Goal: Task Accomplishment & Management: Manage account settings

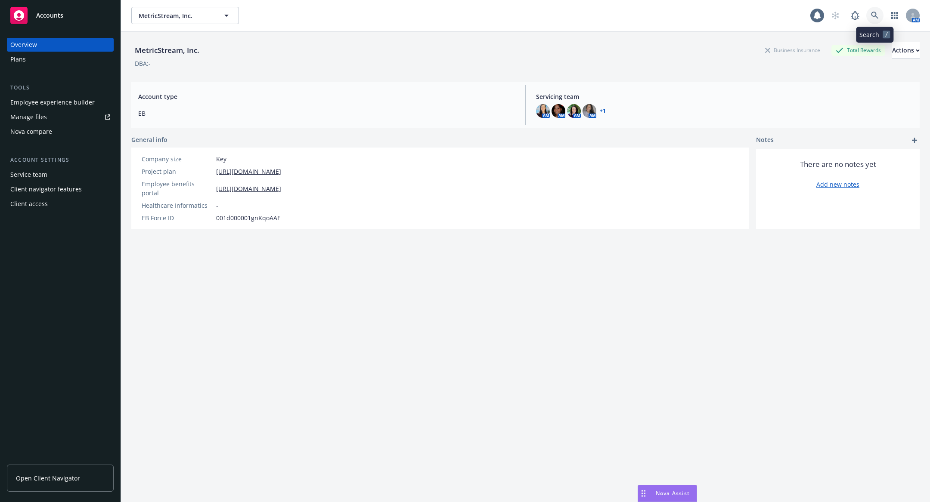
click at [870, 20] on link at bounding box center [874, 15] width 17 height 17
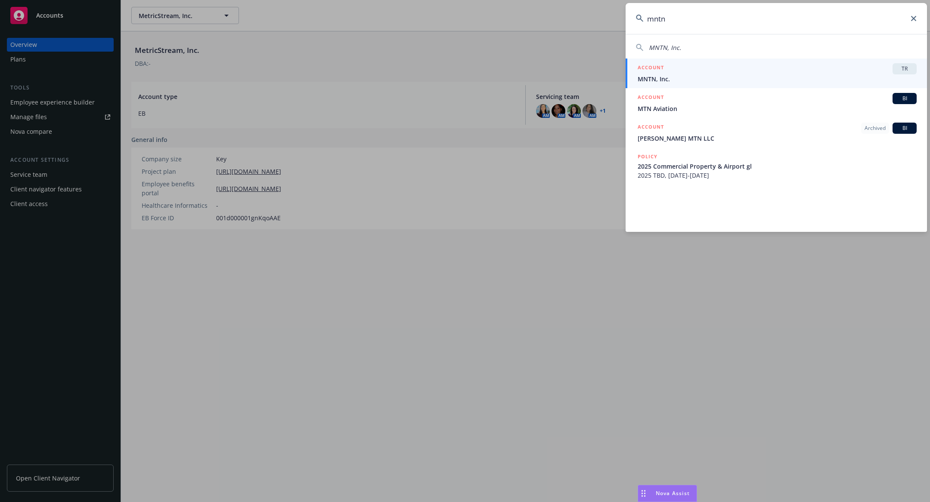
type input "mntn"
click at [707, 79] on span "MNTN, Inc." at bounding box center [777, 78] width 279 height 9
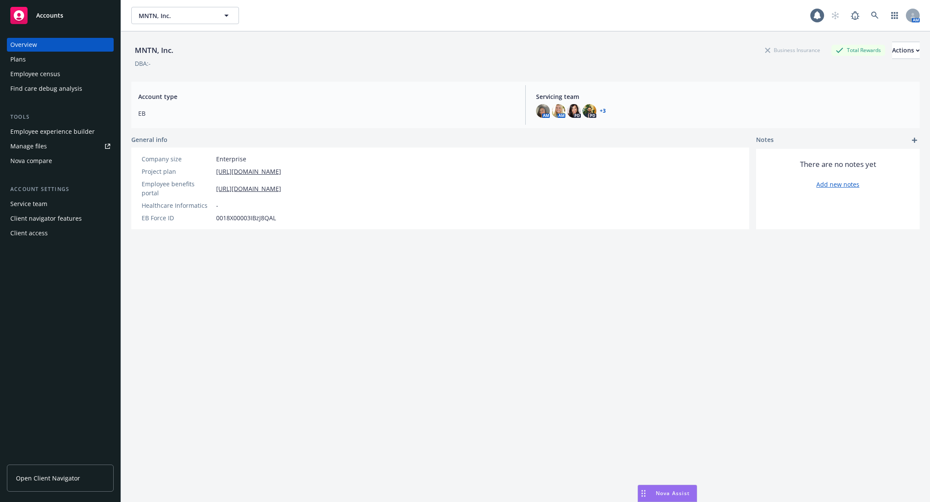
click at [49, 76] on div "Employee census" at bounding box center [35, 74] width 50 height 14
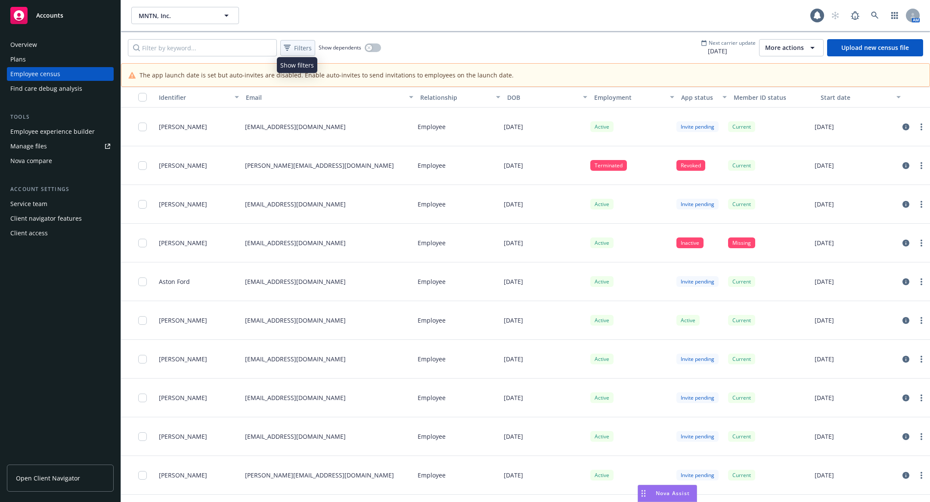
click at [307, 50] on span "Filters" at bounding box center [303, 47] width 18 height 9
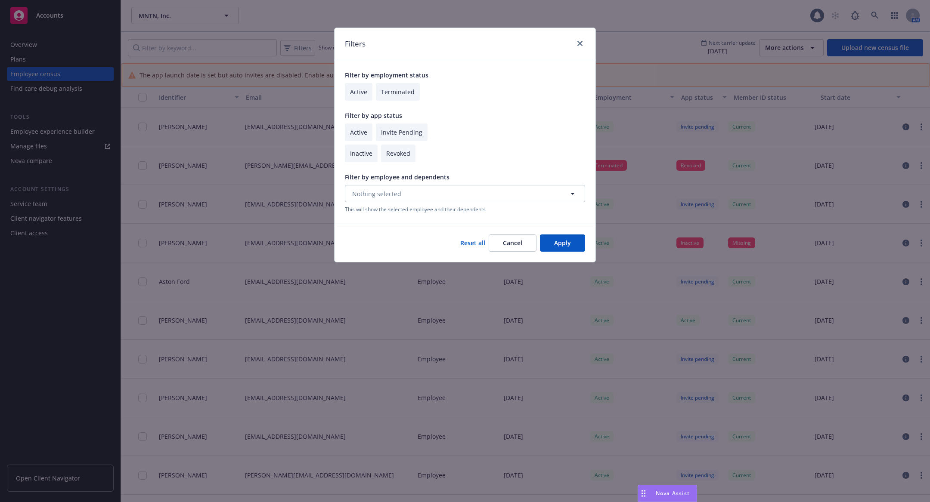
click at [360, 90] on input "checkbox" at bounding box center [359, 92] width 28 height 18
checkbox input "true"
click at [365, 128] on input "checkbox" at bounding box center [359, 133] width 28 height 18
checkbox input "true"
click at [545, 240] on button "Apply" at bounding box center [562, 243] width 45 height 17
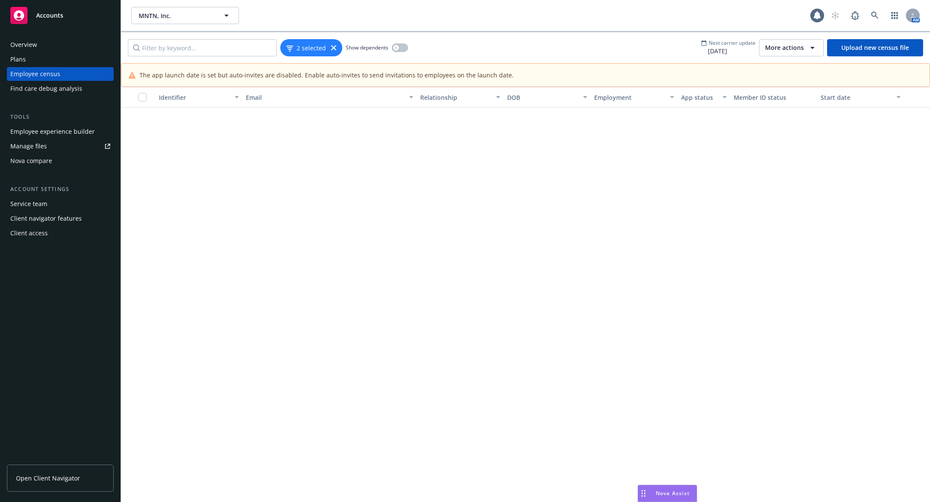
scroll to position [5338, 0]
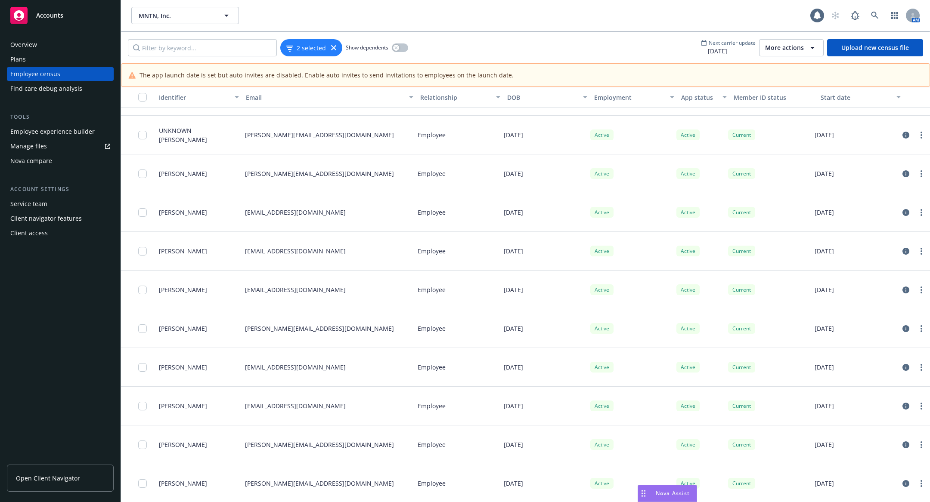
click at [141, 101] on button "button" at bounding box center [138, 97] width 34 height 21
click at [144, 96] on input "checkbox" at bounding box center [142, 97] width 9 height 9
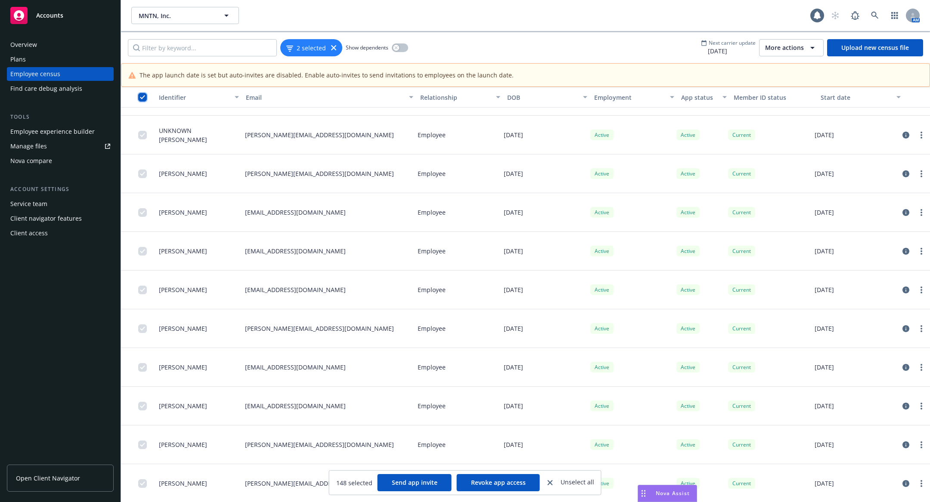
click at [140, 98] on input "checkbox" at bounding box center [142, 97] width 9 height 9
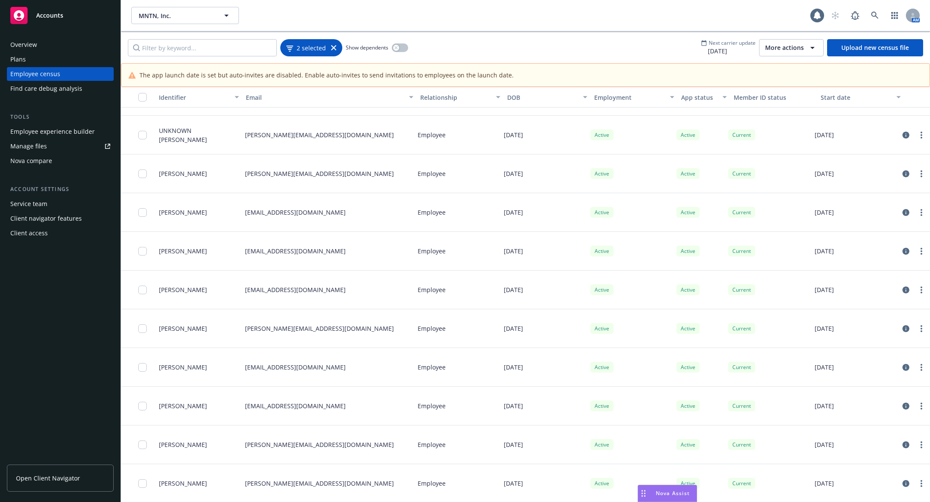
click at [334, 45] on icon at bounding box center [333, 47] width 5 height 5
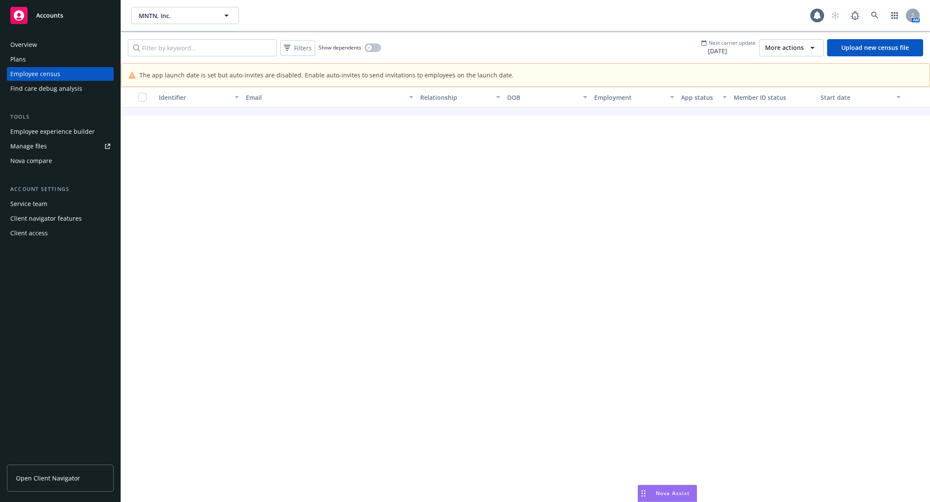
scroll to position [3479, 0]
click at [303, 49] on span "Filters" at bounding box center [303, 47] width 18 height 9
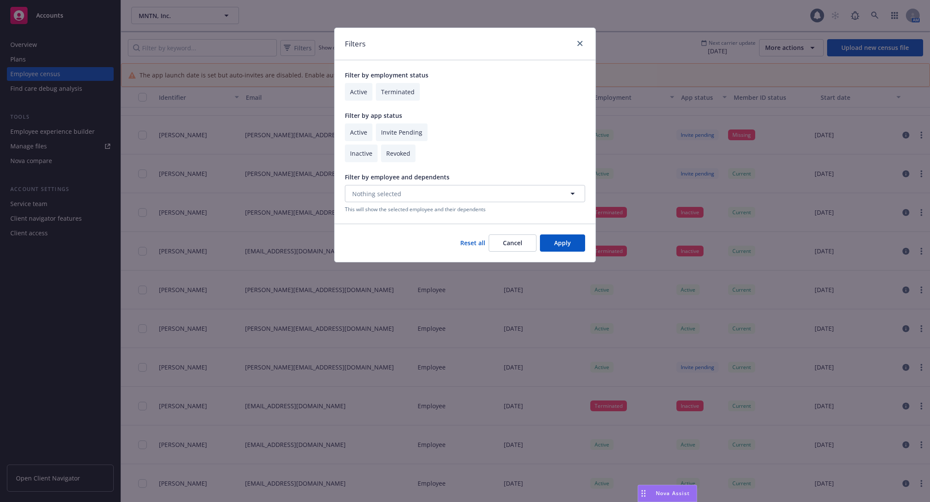
click at [354, 93] on input "checkbox" at bounding box center [359, 92] width 28 height 18
checkbox input "true"
click at [563, 245] on button "Apply" at bounding box center [562, 243] width 45 height 17
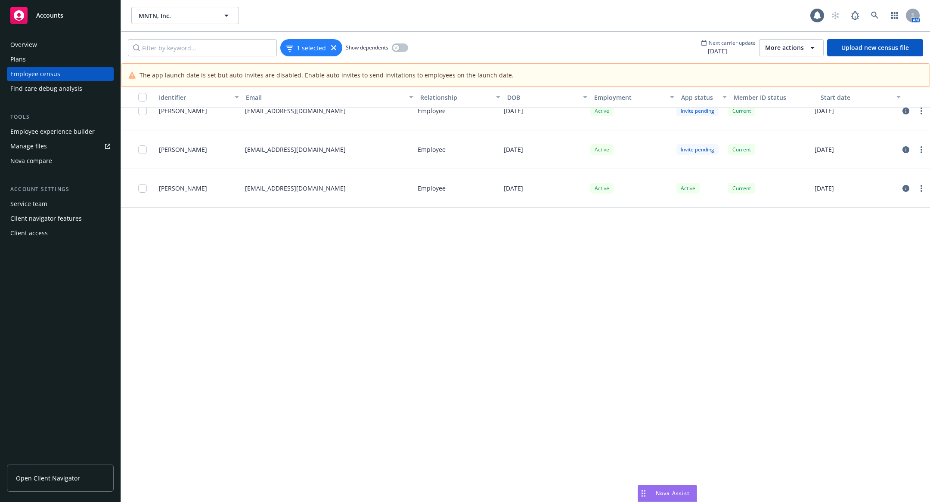
scroll to position [18976, 0]
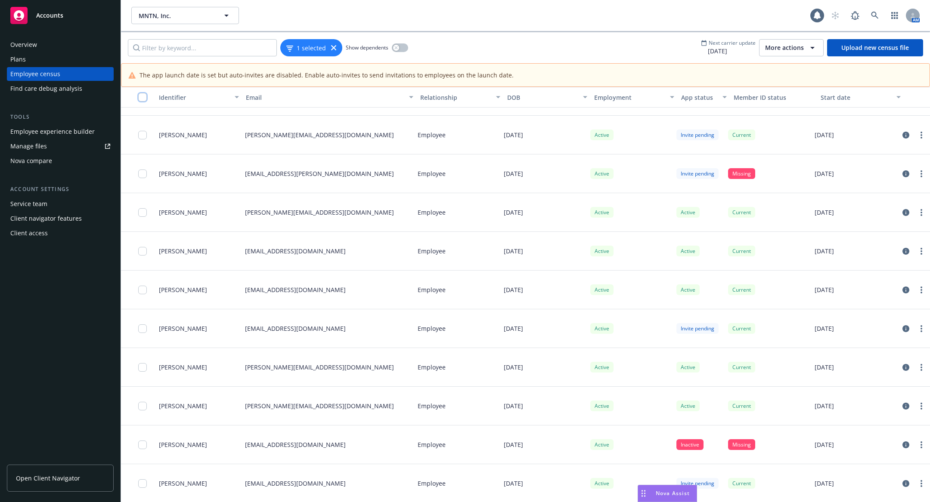
click at [144, 93] on input "checkbox" at bounding box center [142, 97] width 9 height 9
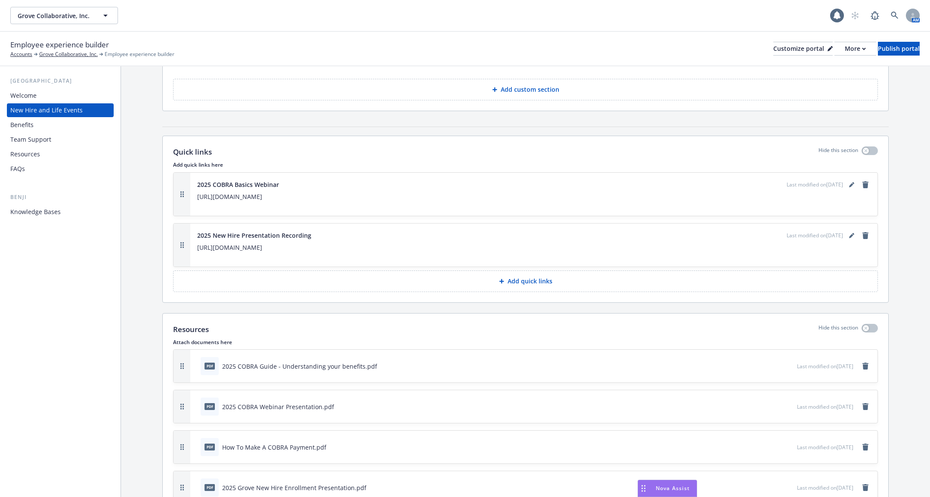
scroll to position [2029, 0]
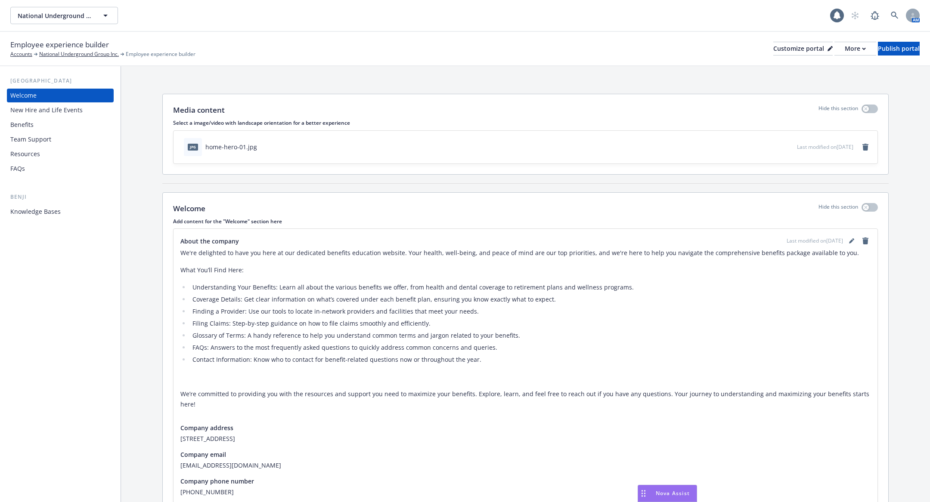
click at [67, 118] on div "Benefits" at bounding box center [60, 125] width 100 height 14
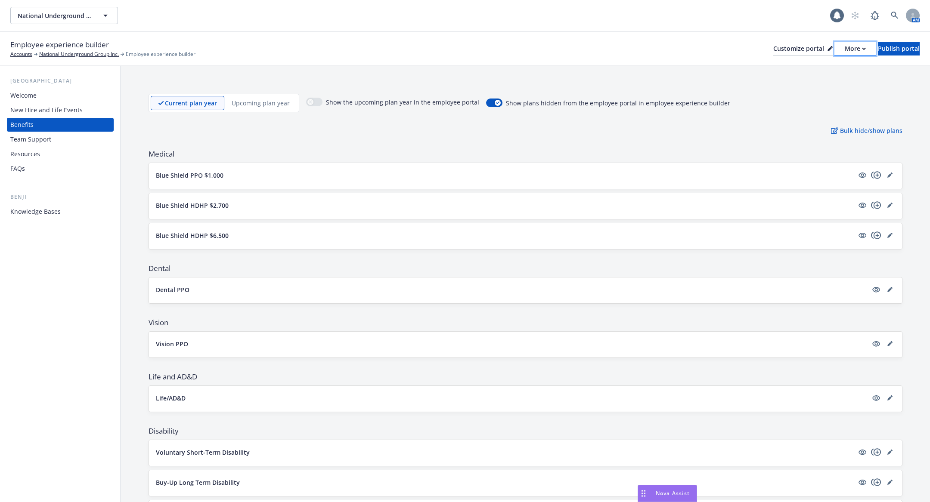
click at [845, 53] on div "More" at bounding box center [855, 48] width 21 height 13
click at [815, 83] on link "Copy portal link" at bounding box center [810, 85] width 78 height 17
click at [887, 15] on link at bounding box center [894, 15] width 17 height 17
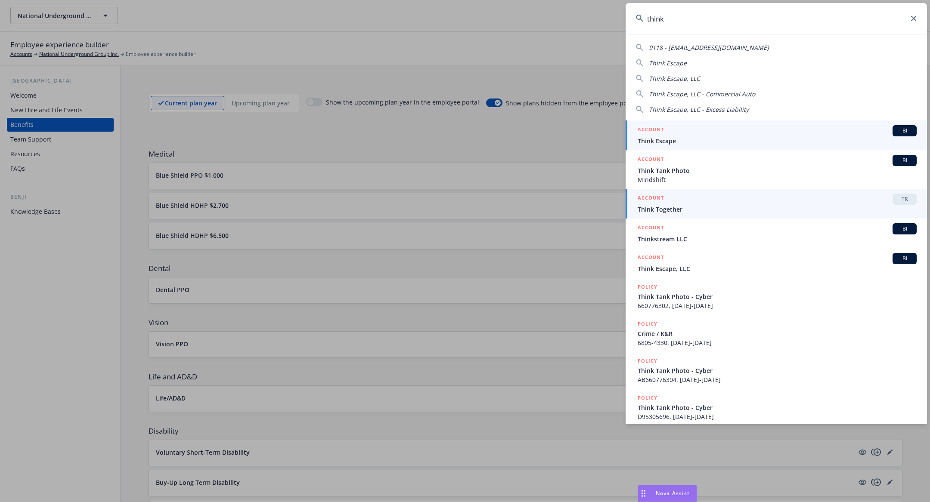
type input "think"
click at [721, 207] on span "Think Together" at bounding box center [777, 209] width 279 height 9
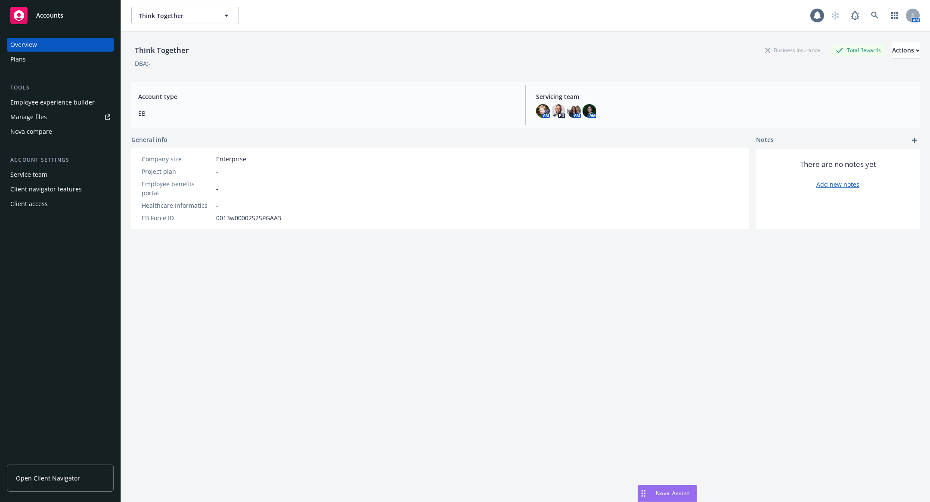
click at [82, 101] on div "Employee experience builder" at bounding box center [52, 103] width 84 height 14
click at [878, 12] on icon at bounding box center [875, 16] width 8 height 8
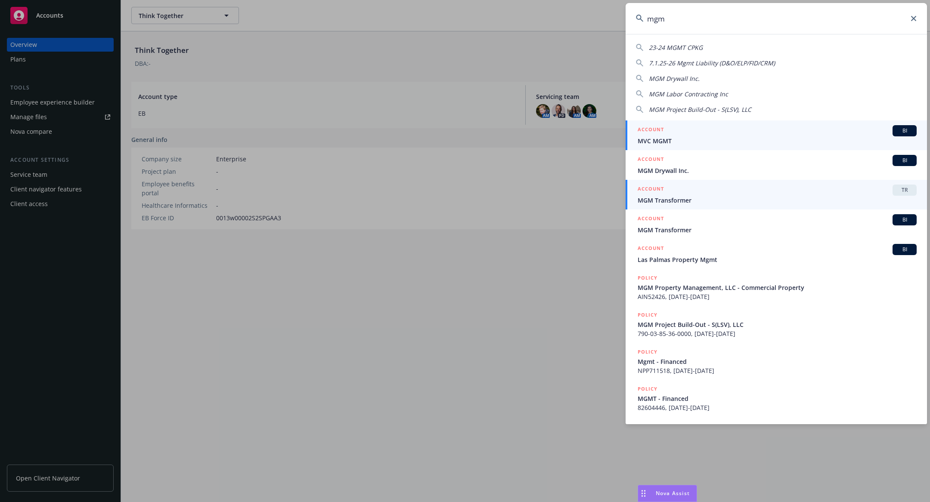
type input "mgm"
click at [726, 197] on span "MGM Transformer" at bounding box center [777, 200] width 279 height 9
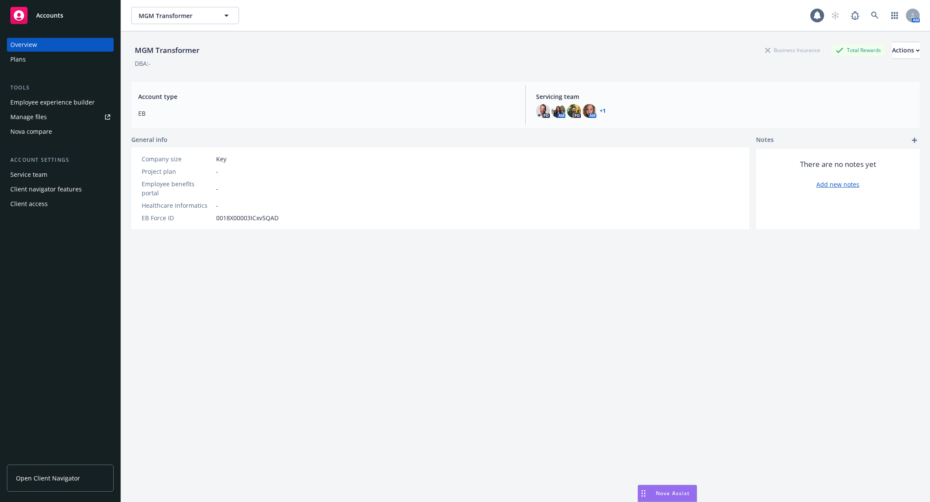
click at [73, 103] on div "Employee experience builder" at bounding box center [52, 103] width 84 height 14
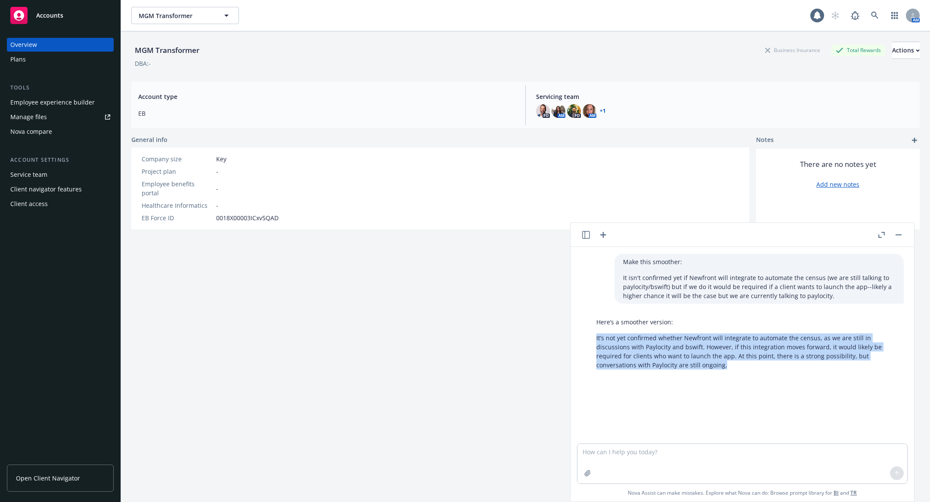
click at [62, 102] on div "Employee experience builder" at bounding box center [52, 103] width 84 height 14
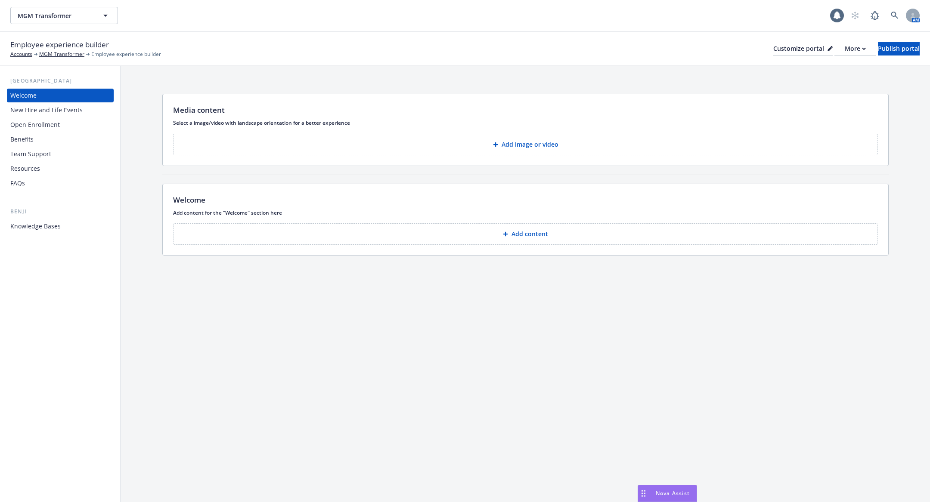
click at [49, 124] on div "Open Enrollment" at bounding box center [35, 125] width 50 height 14
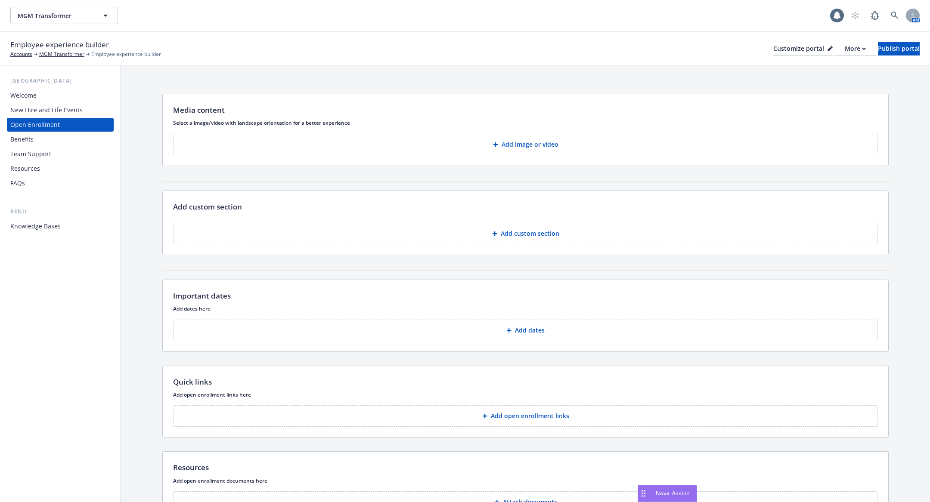
click at [49, 103] on div "New Hire and Life Events" at bounding box center [46, 110] width 72 height 14
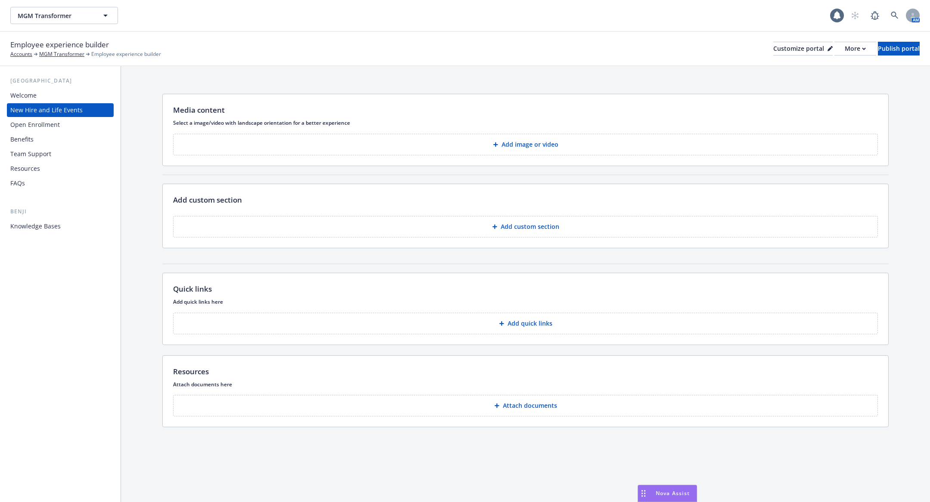
click at [48, 145] on div "Benefits" at bounding box center [60, 140] width 100 height 14
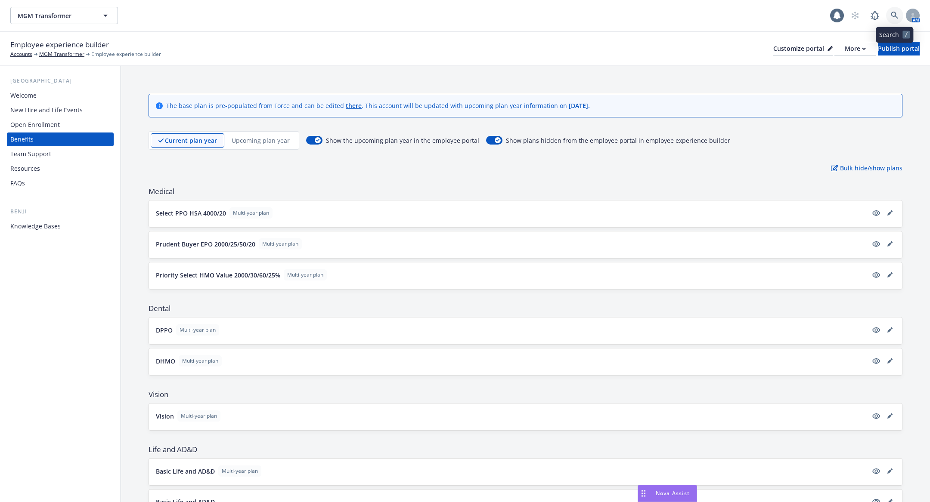
click at [897, 10] on link at bounding box center [894, 15] width 17 height 17
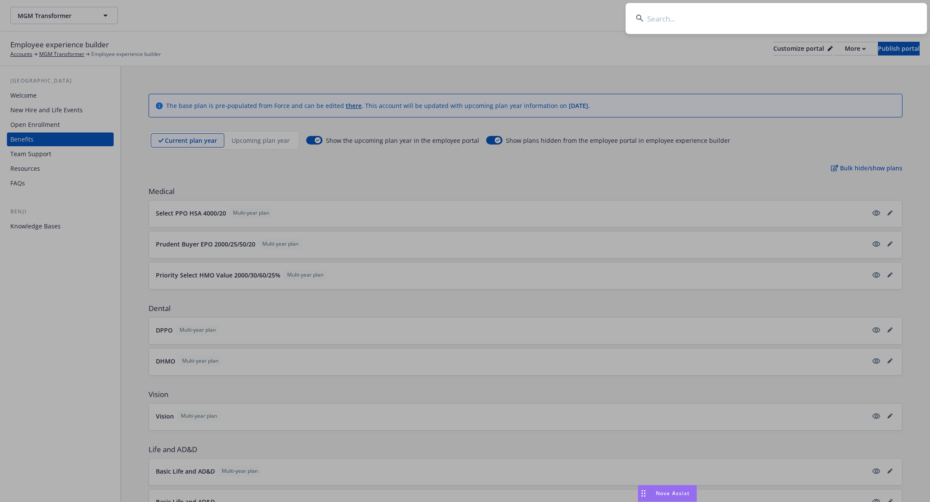
type input "d"
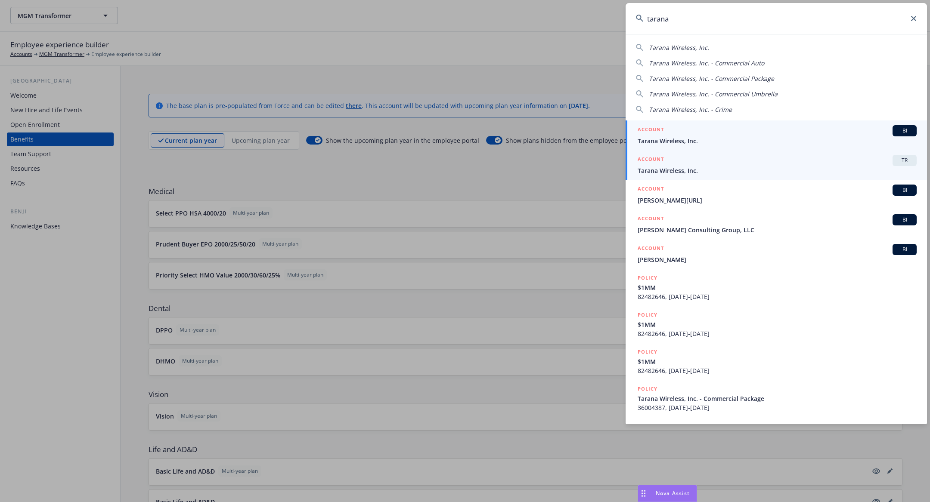
type input "tarana"
click at [699, 175] on link "ACCOUNT TR Tarana Wireless, Inc." at bounding box center [775, 165] width 301 height 30
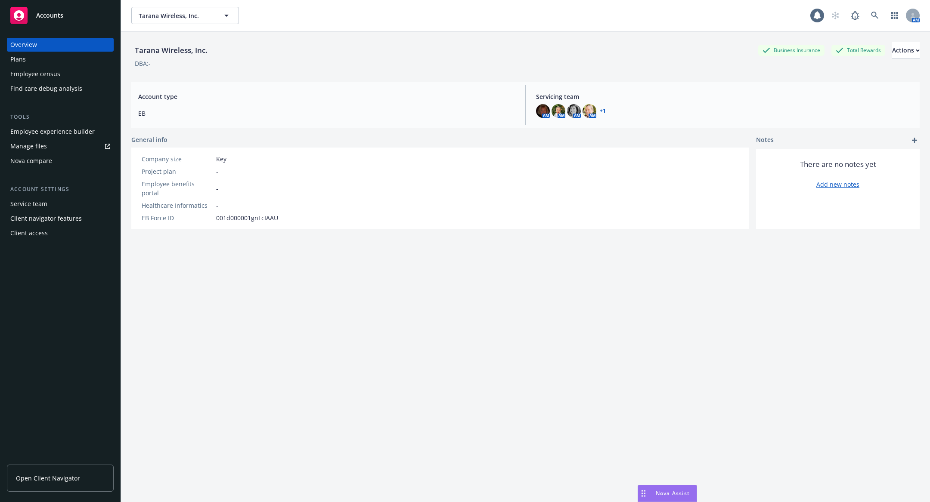
click at [59, 74] on div "Employee census" at bounding box center [60, 74] width 100 height 14
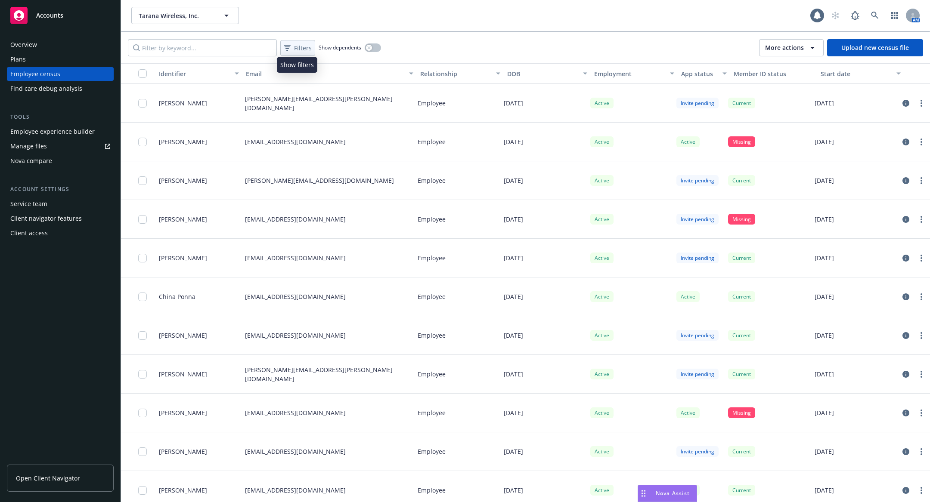
click at [305, 44] on span "Filters" at bounding box center [303, 47] width 18 height 9
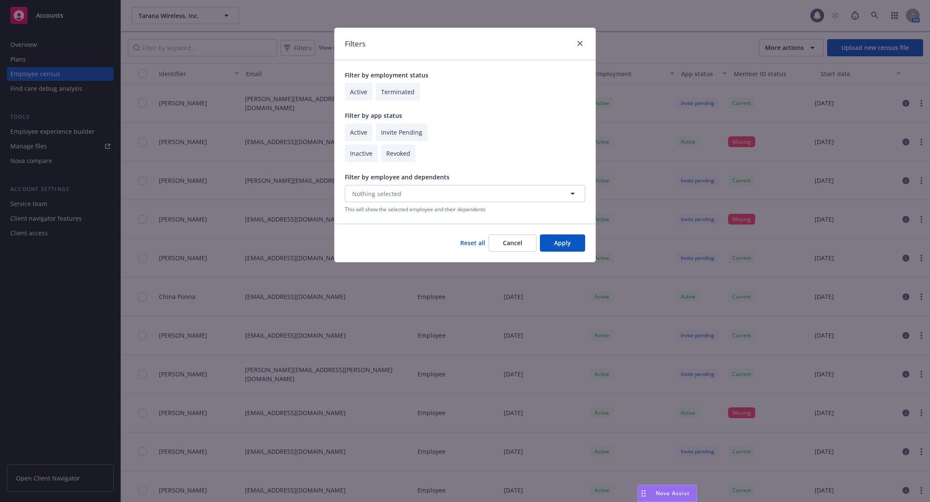
click at [356, 91] on input "checkbox" at bounding box center [359, 92] width 28 height 18
checkbox input "true"
click at [361, 130] on input "checkbox" at bounding box center [359, 133] width 28 height 18
checkbox input "true"
click at [577, 252] on div "Reset all Cancel Apply" at bounding box center [464, 243] width 261 height 38
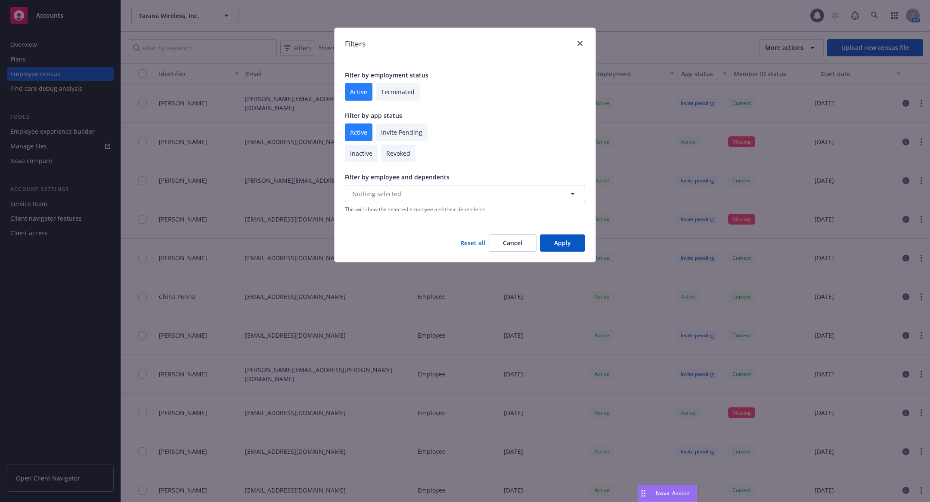
click at [566, 245] on button "Apply" at bounding box center [562, 243] width 45 height 17
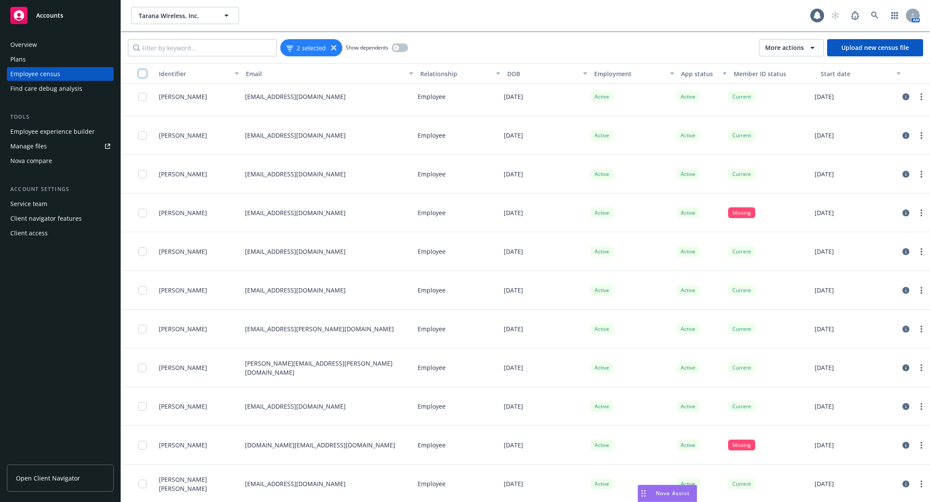
click at [146, 73] on input "checkbox" at bounding box center [142, 73] width 9 height 9
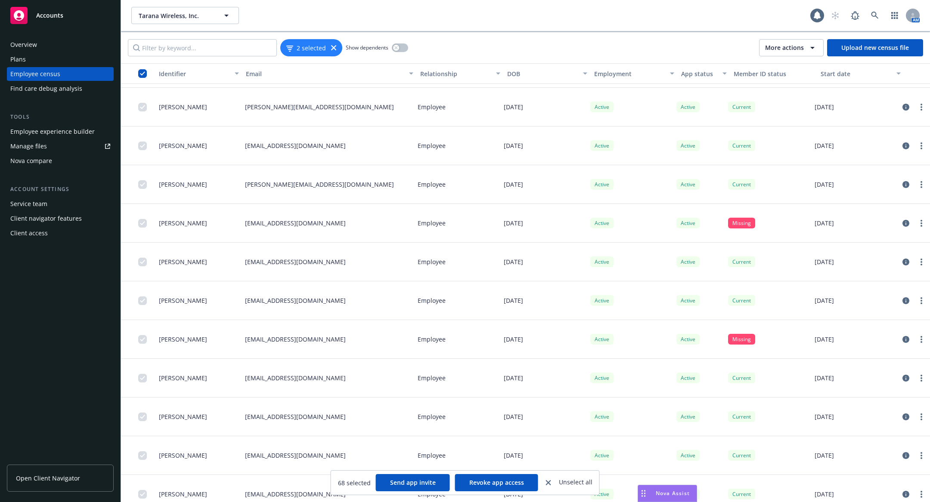
scroll to position [2215, 0]
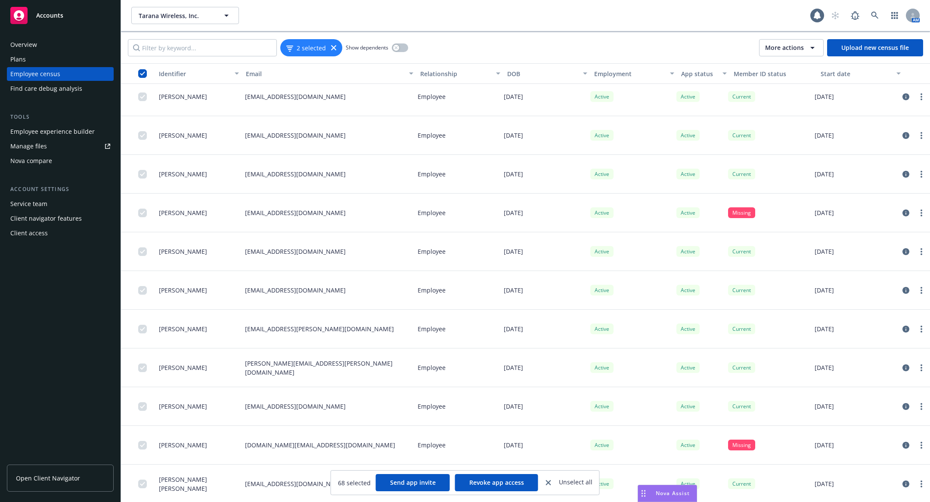
click at [800, 48] on span "More actions" at bounding box center [784, 47] width 39 height 9
click at [328, 53] on div "2 selected" at bounding box center [311, 47] width 62 height 17
click at [331, 47] on icon at bounding box center [333, 47] width 5 height 5
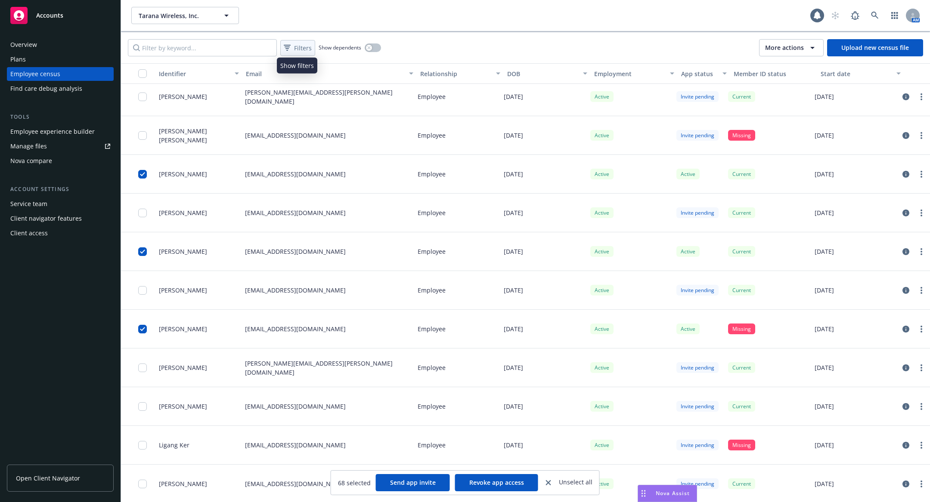
click at [310, 49] on span "Filters" at bounding box center [303, 47] width 18 height 9
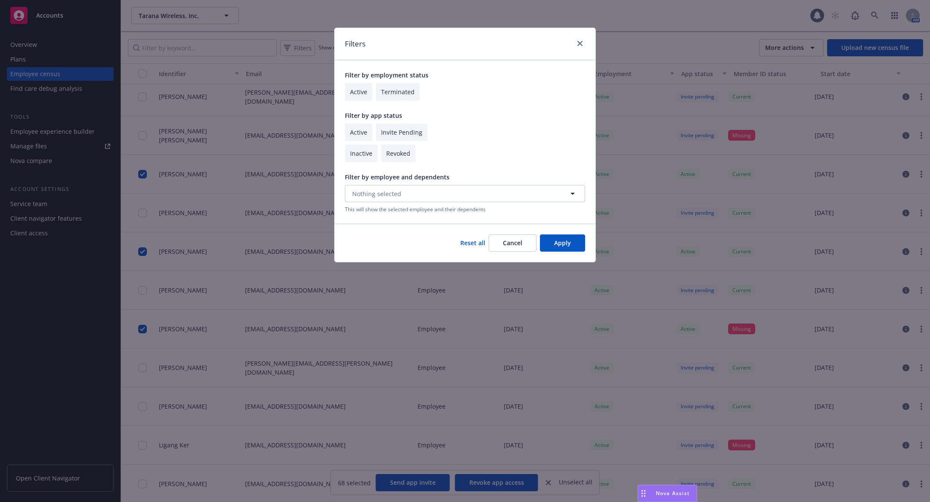
click at [360, 131] on input "checkbox" at bounding box center [359, 133] width 28 height 18
click at [359, 130] on input "checkbox" at bounding box center [359, 133] width 28 height 18
checkbox input "false"
click at [359, 92] on input "checkbox" at bounding box center [359, 92] width 28 height 18
checkbox input "true"
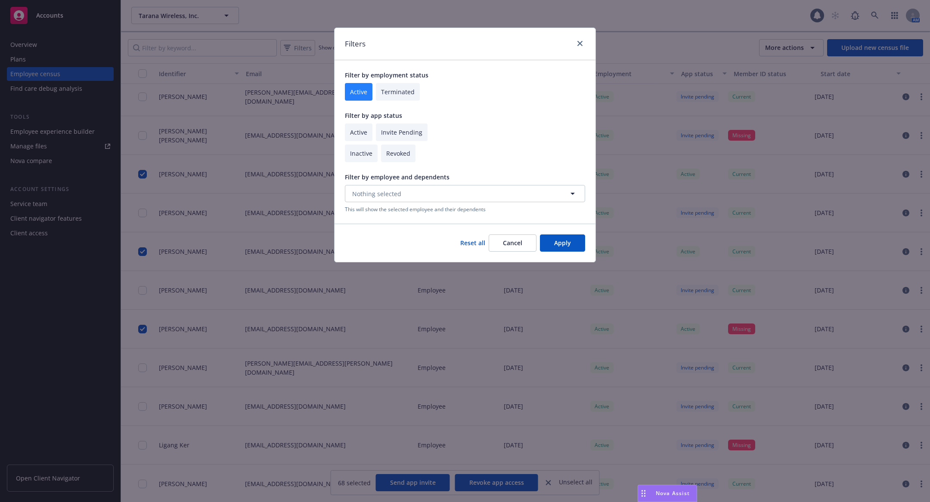
click at [564, 248] on button "Apply" at bounding box center [562, 243] width 45 height 17
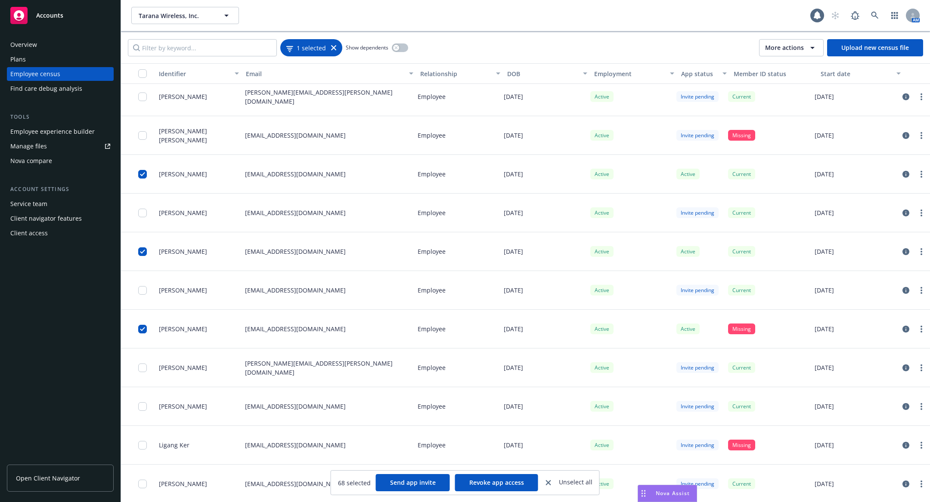
click at [310, 48] on span "1 selected" at bounding box center [311, 47] width 29 height 9
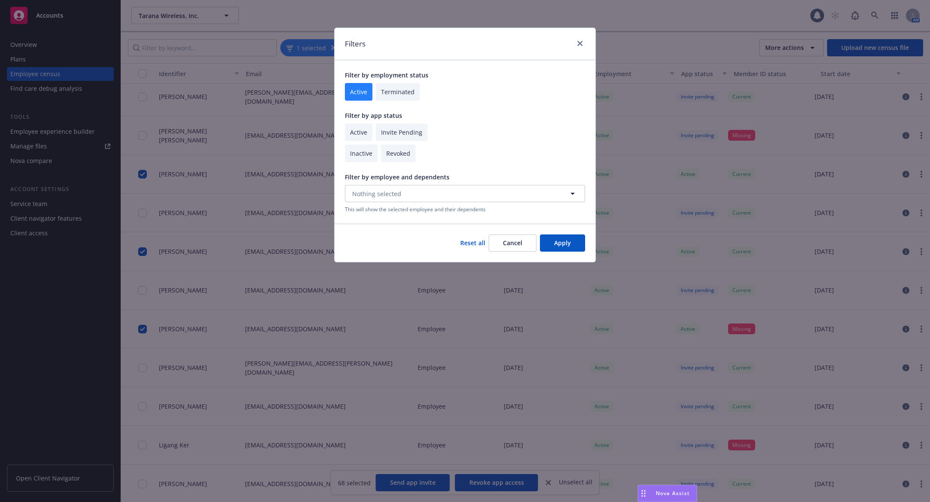
click at [355, 15] on div "Filters Filter by employment status Active Terminated Filter by app status Acti…" at bounding box center [465, 251] width 930 height 502
click at [581, 44] on icon "close" at bounding box center [579, 43] width 5 height 5
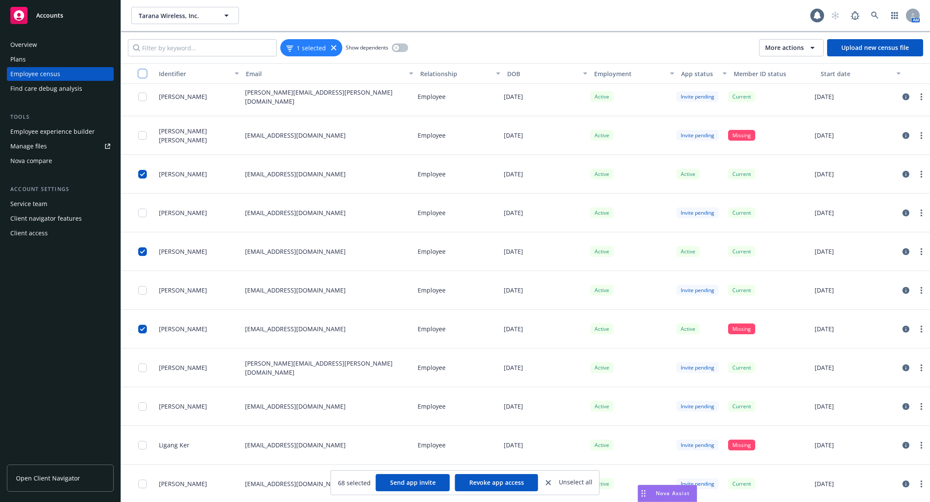
click at [145, 73] on input "checkbox" at bounding box center [142, 73] width 9 height 9
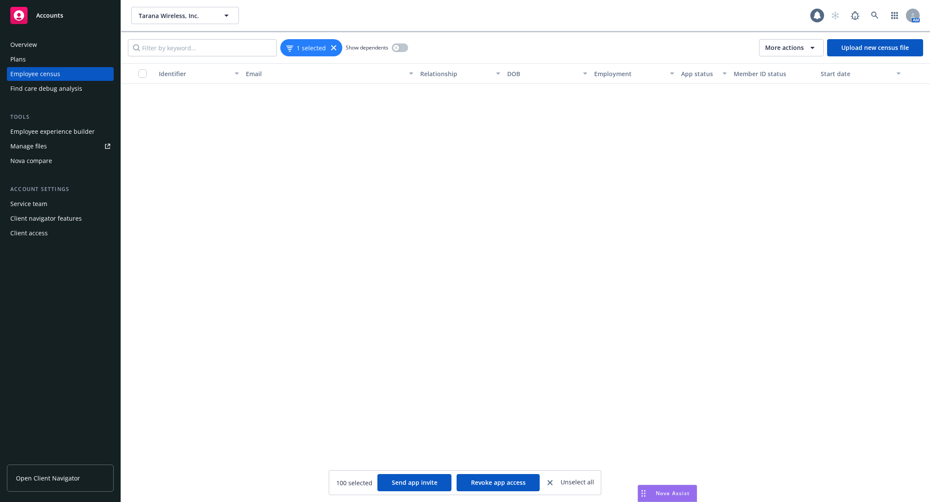
scroll to position [4100, 0]
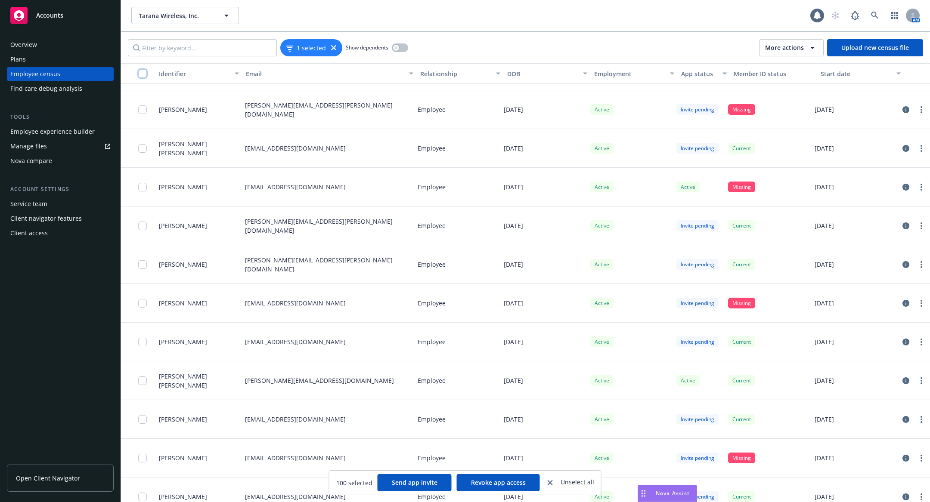
click at [141, 76] on input "checkbox" at bounding box center [142, 73] width 9 height 9
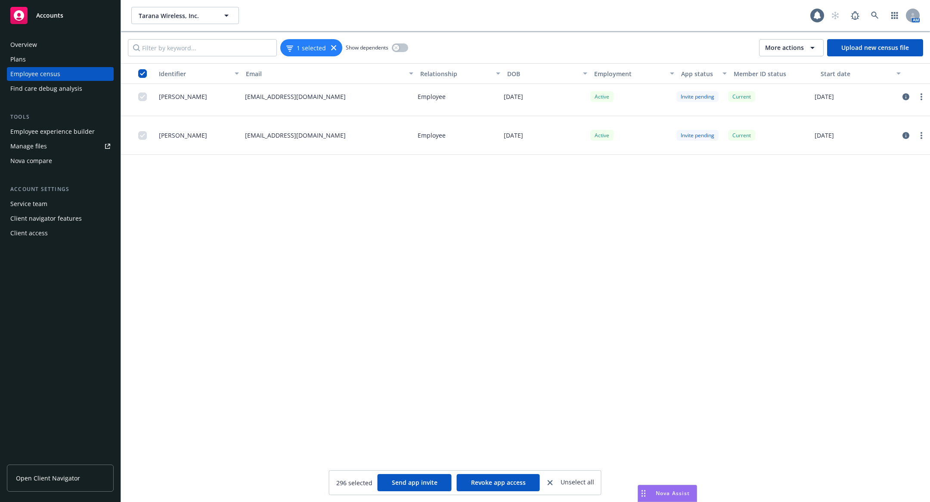
scroll to position [0, 0]
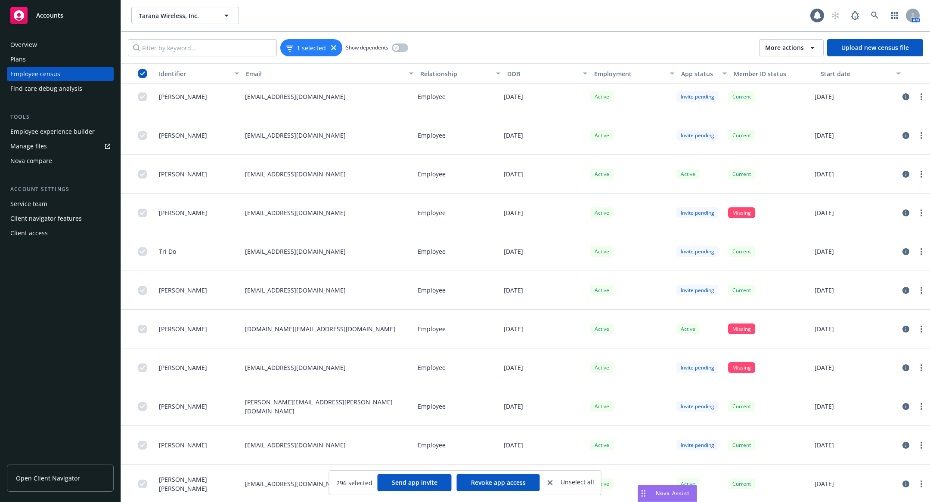
click at [912, 130] on div at bounding box center [914, 135] width 26 height 10
click at [904, 132] on icon "circleInformation" at bounding box center [905, 135] width 7 height 7
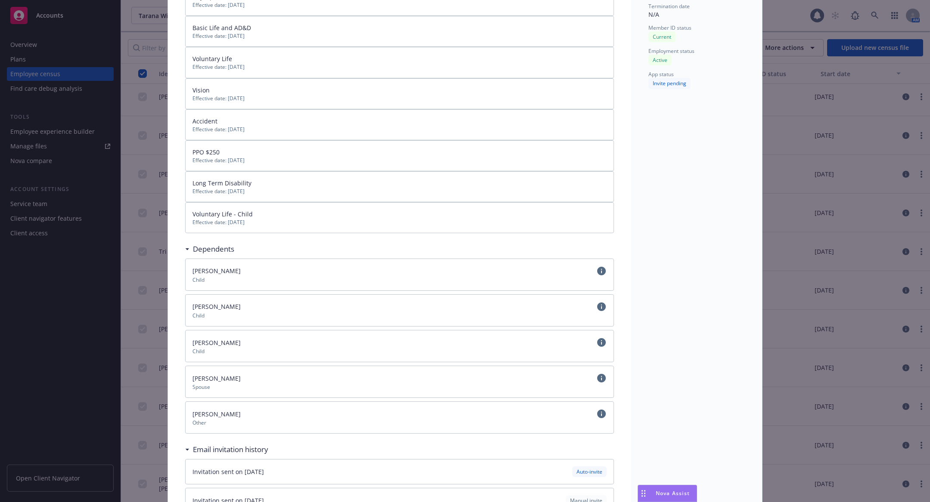
scroll to position [213, 0]
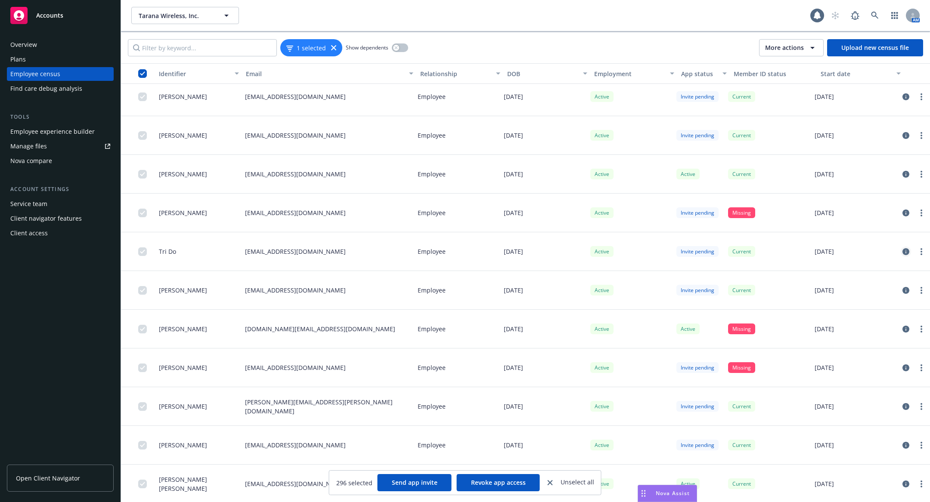
click at [904, 254] on icon "circleInformation" at bounding box center [905, 251] width 7 height 7
click at [907, 251] on icon "circleInformation" at bounding box center [905, 251] width 7 height 7
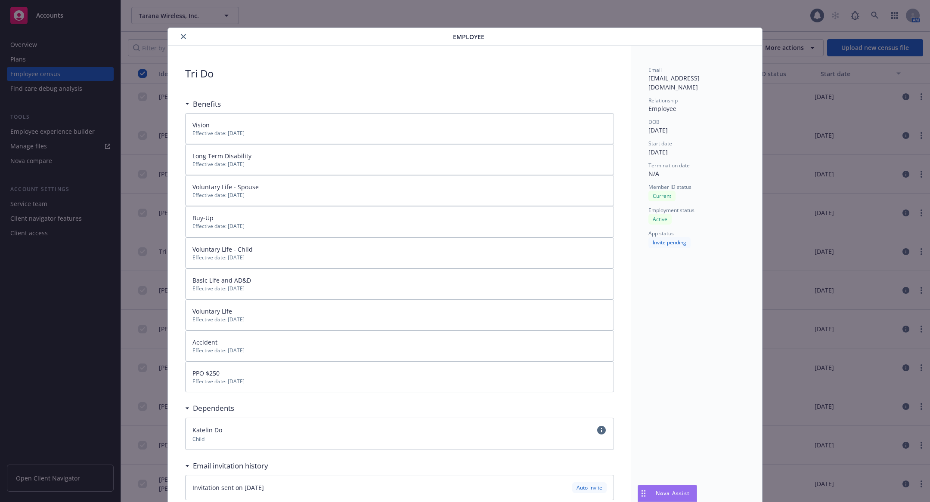
click at [183, 38] on icon "close" at bounding box center [183, 36] width 5 height 5
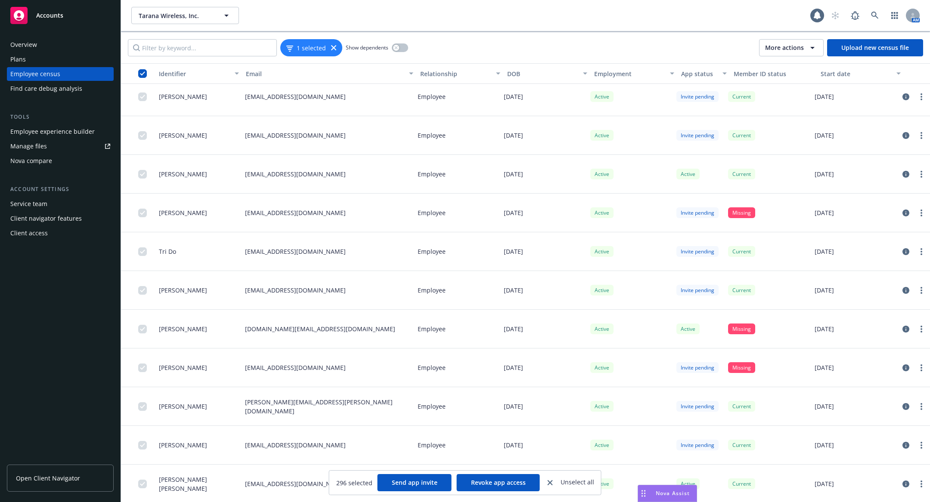
click at [833, 71] on div "Start date" at bounding box center [856, 73] width 71 height 9
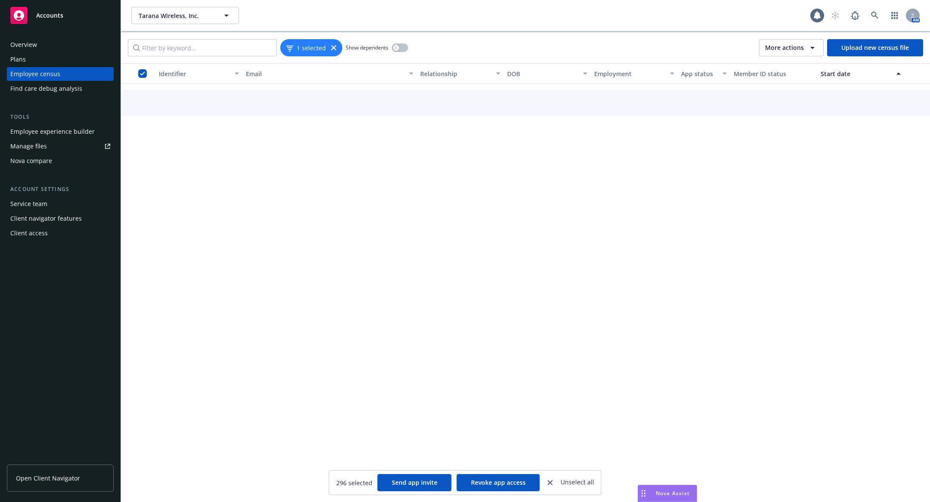
scroll to position [3455, 0]
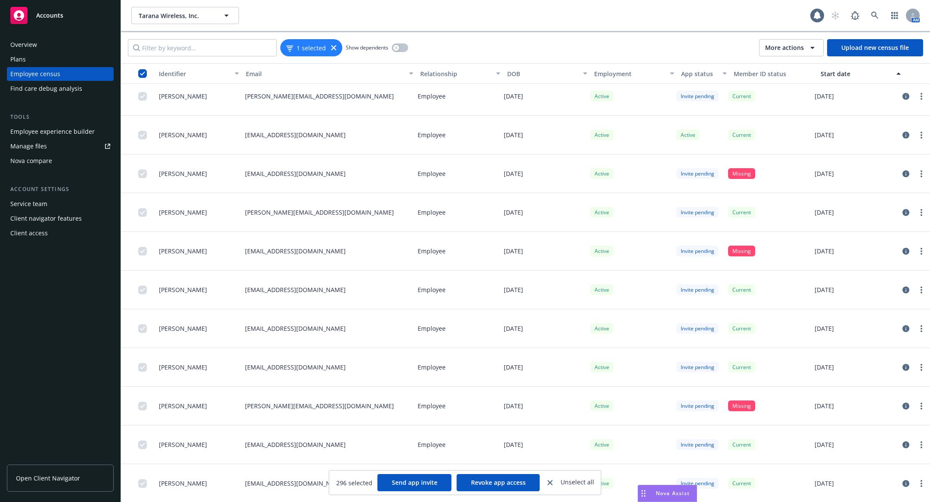
click at [833, 71] on div "Start date" at bounding box center [856, 73] width 71 height 9
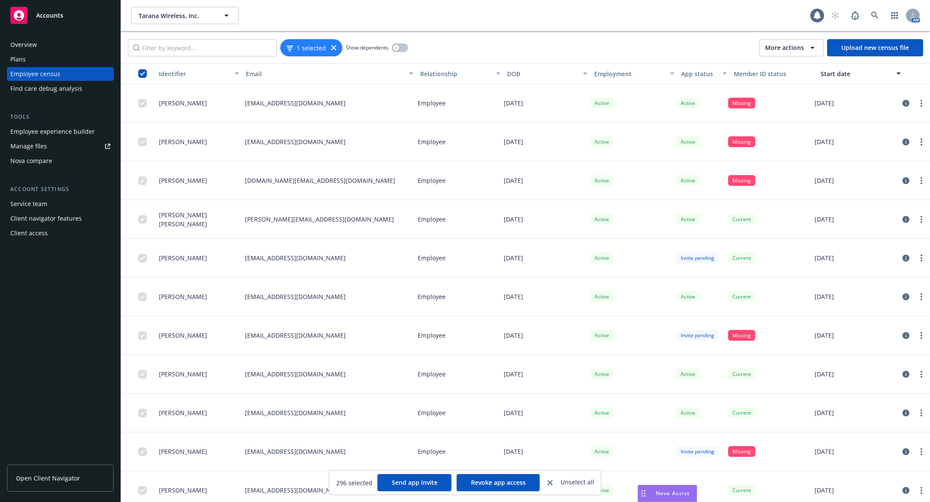
scroll to position [0, 0]
click at [909, 100] on link "circleInformation" at bounding box center [906, 103] width 10 height 10
click at [907, 146] on div at bounding box center [913, 142] width 33 height 39
click at [907, 142] on icon "circleInformation" at bounding box center [905, 142] width 7 height 7
drag, startPoint x: 907, startPoint y: 104, endPoint x: 792, endPoint y: 121, distance: 116.1
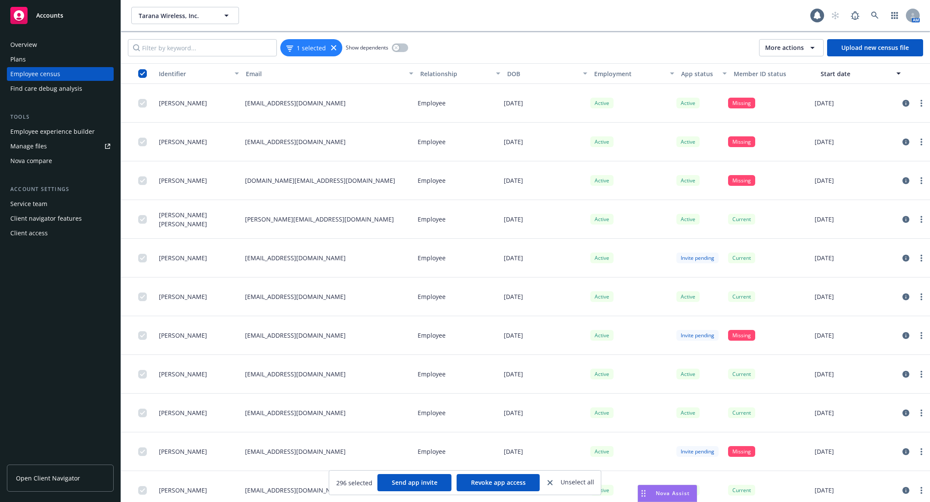
click at [813, 116] on div "[PERSON_NAME] [EMAIL_ADDRESS][DOMAIN_NAME] Employee [DATE] Active Active Missin…" at bounding box center [525, 103] width 809 height 39
click at [907, 101] on icon "circleInformation" at bounding box center [905, 103] width 7 height 7
click at [906, 140] on icon "circleInformation" at bounding box center [905, 142] width 7 height 7
click at [902, 141] on icon "circleInformation" at bounding box center [905, 142] width 7 height 7
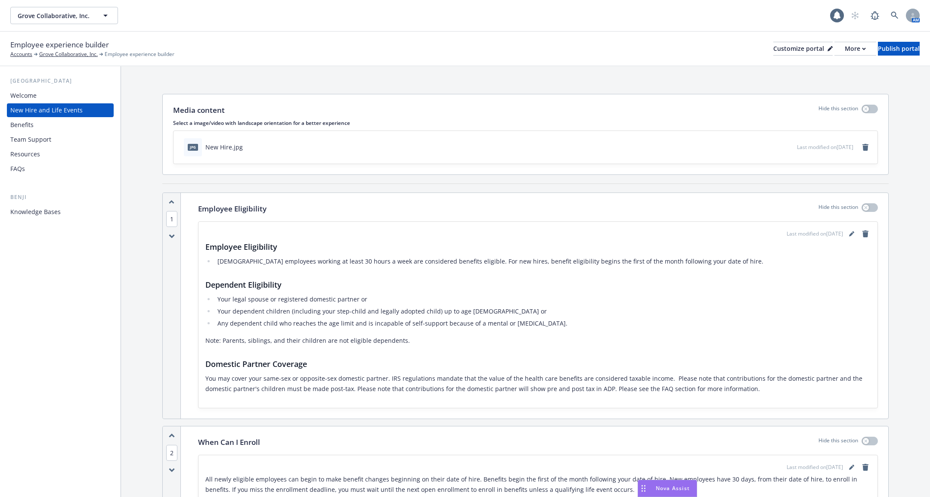
scroll to position [2029, 0]
